Goal: Ask a question

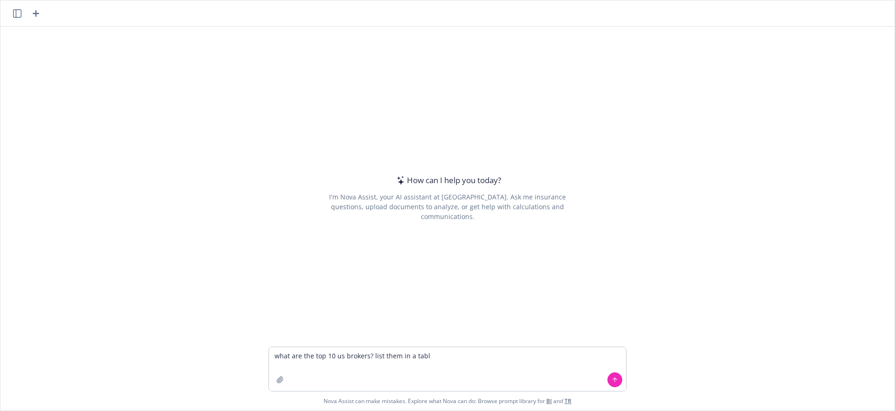
type textarea "what are the top 10 us brokers? list them in a table"
